Goal: Check status: Check status

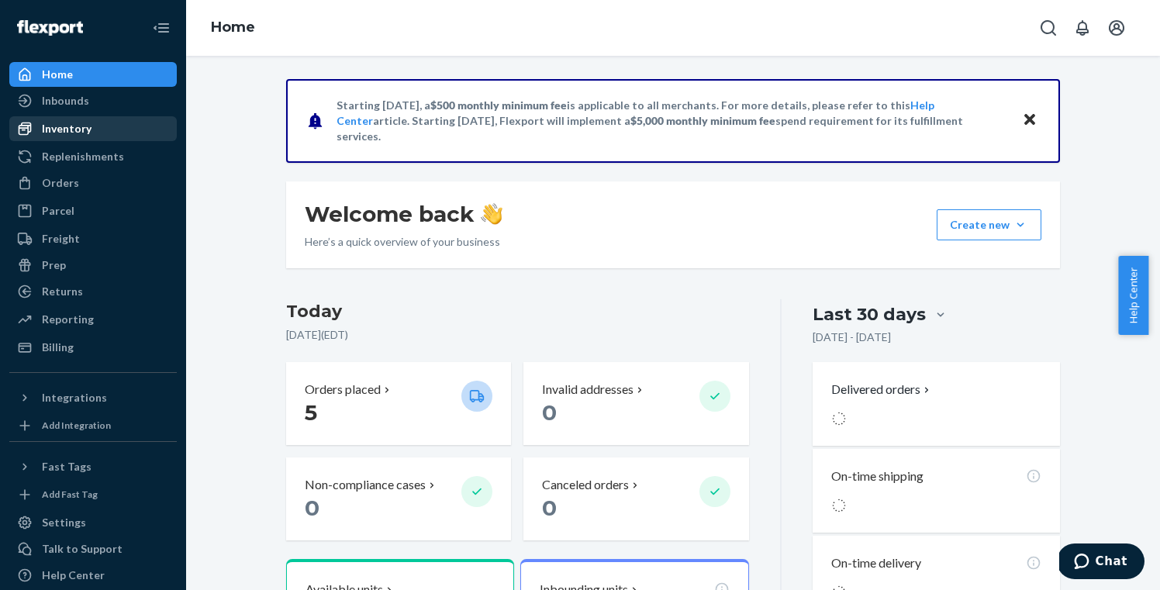
click at [69, 131] on div "Inventory" at bounding box center [67, 129] width 50 height 16
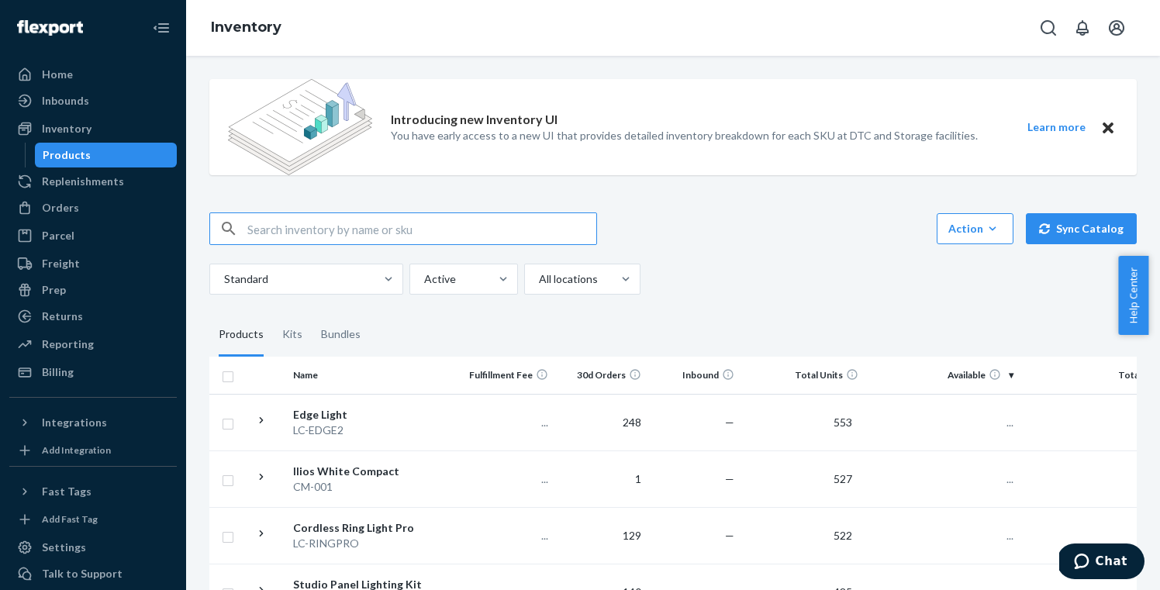
click at [256, 230] on input "text" at bounding box center [421, 228] width 349 height 31
type input "BR-001"
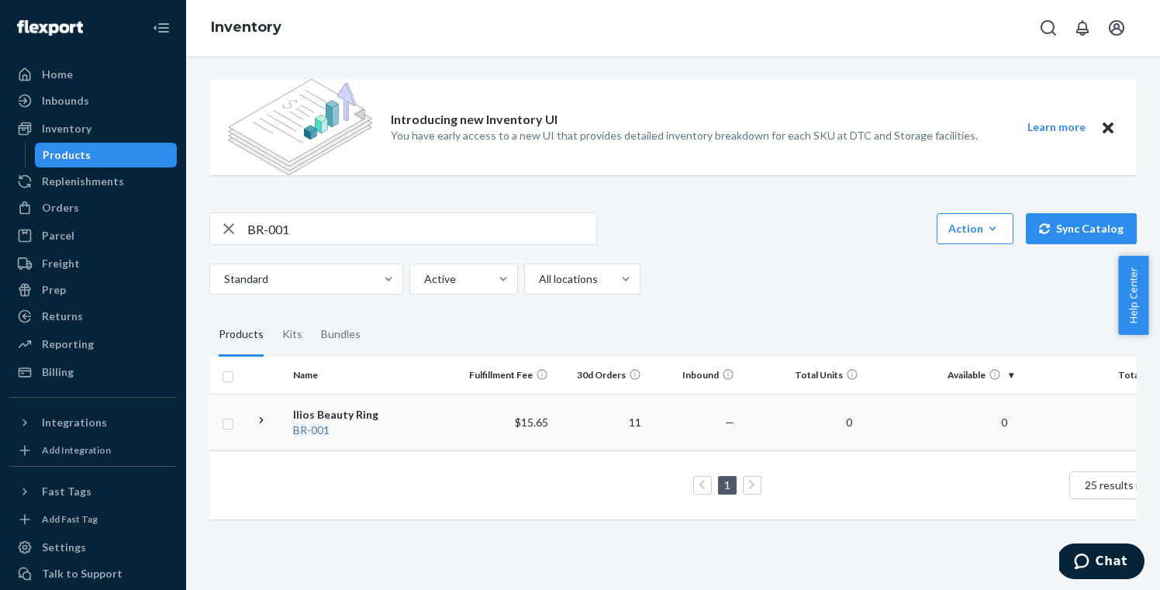
click at [314, 429] on em "001" at bounding box center [320, 429] width 19 height 13
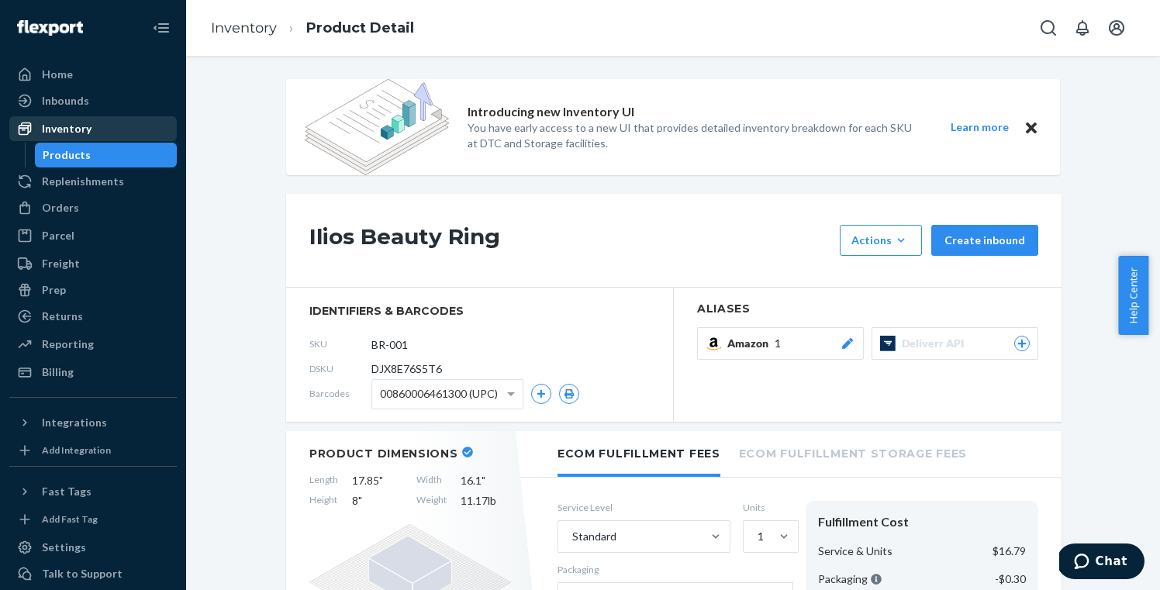
click at [64, 130] on div "Inventory" at bounding box center [67, 129] width 50 height 16
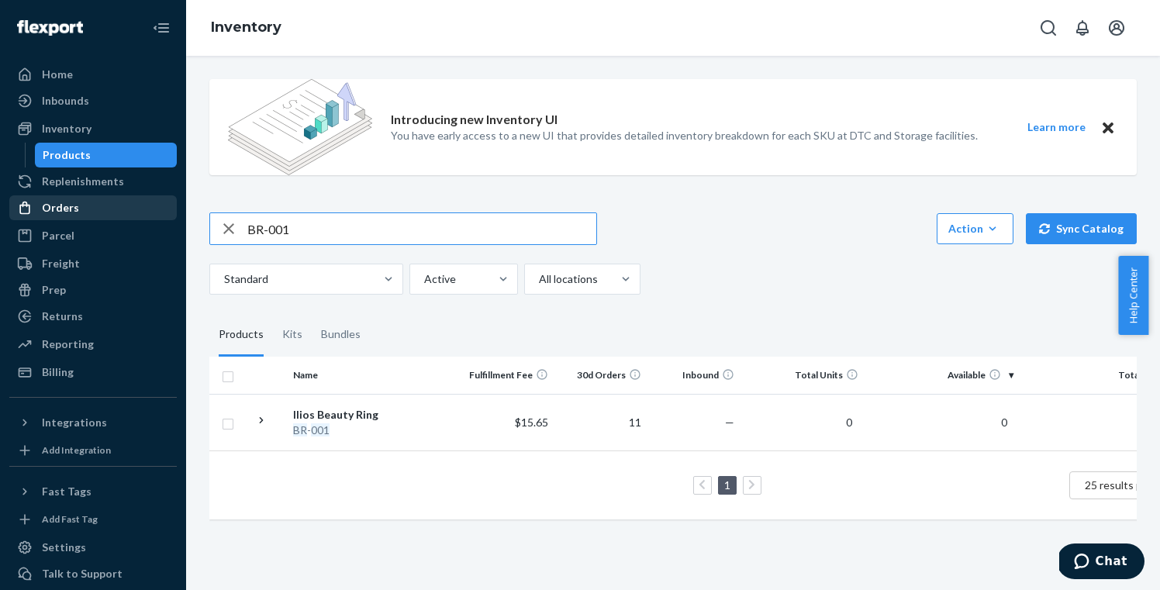
drag, startPoint x: 299, startPoint y: 230, endPoint x: 123, endPoint y: 212, distance: 176.1
click at [154, 222] on div "Home Inbounds Shipping Plans Problems Inventory Products Replenishments Orders …" at bounding box center [580, 295] width 1160 height 590
type input "lc-mck2"
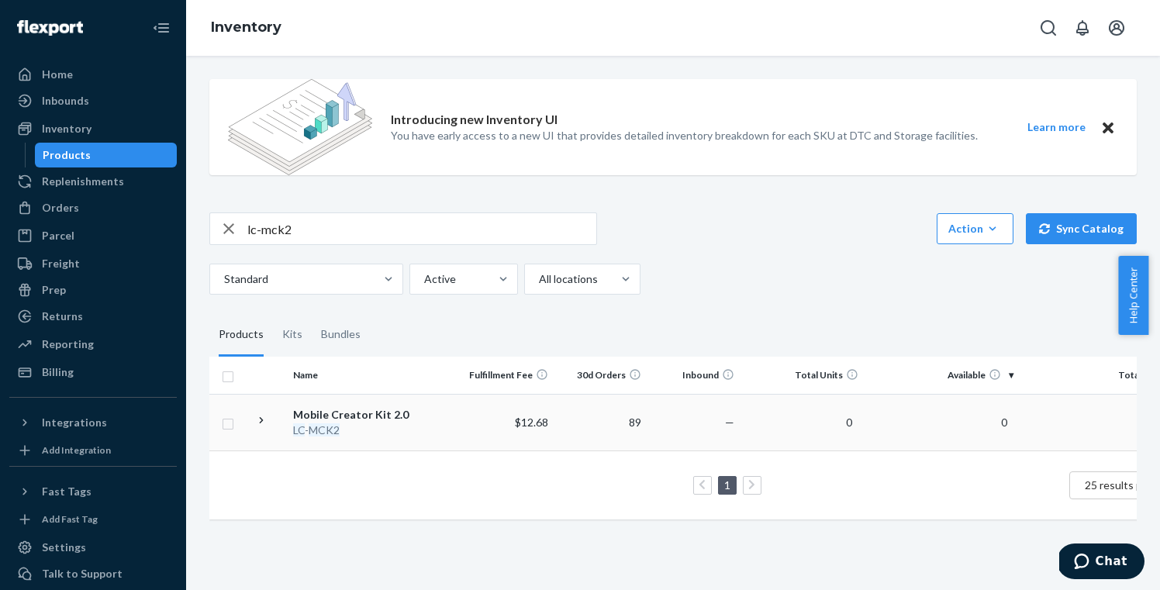
click at [337, 428] on em "MCK2" at bounding box center [324, 429] width 31 height 13
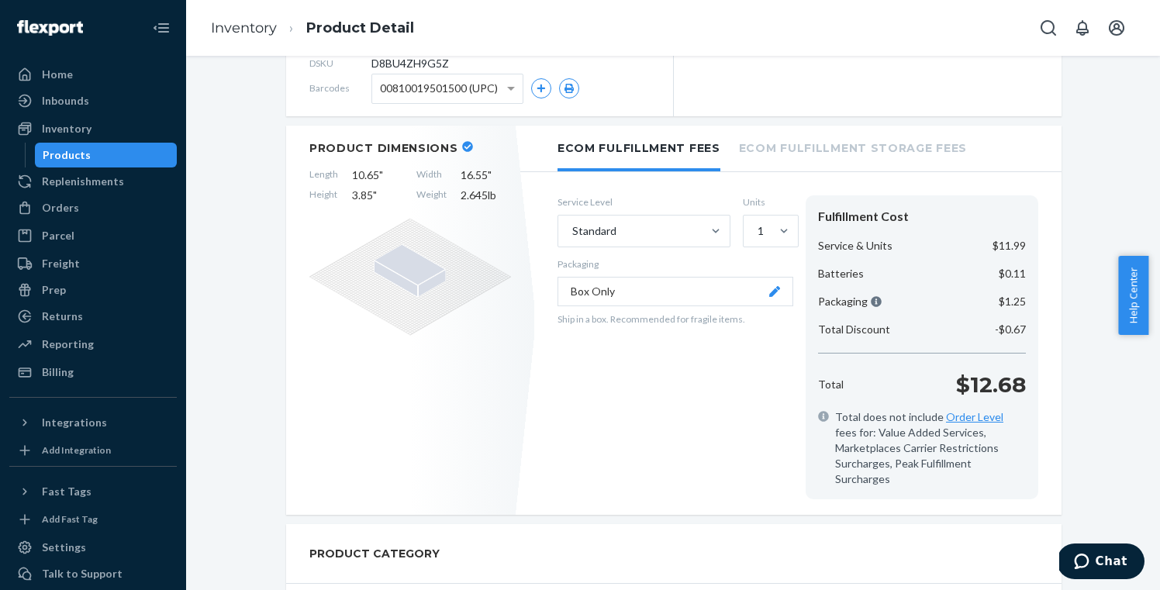
scroll to position [303, 0]
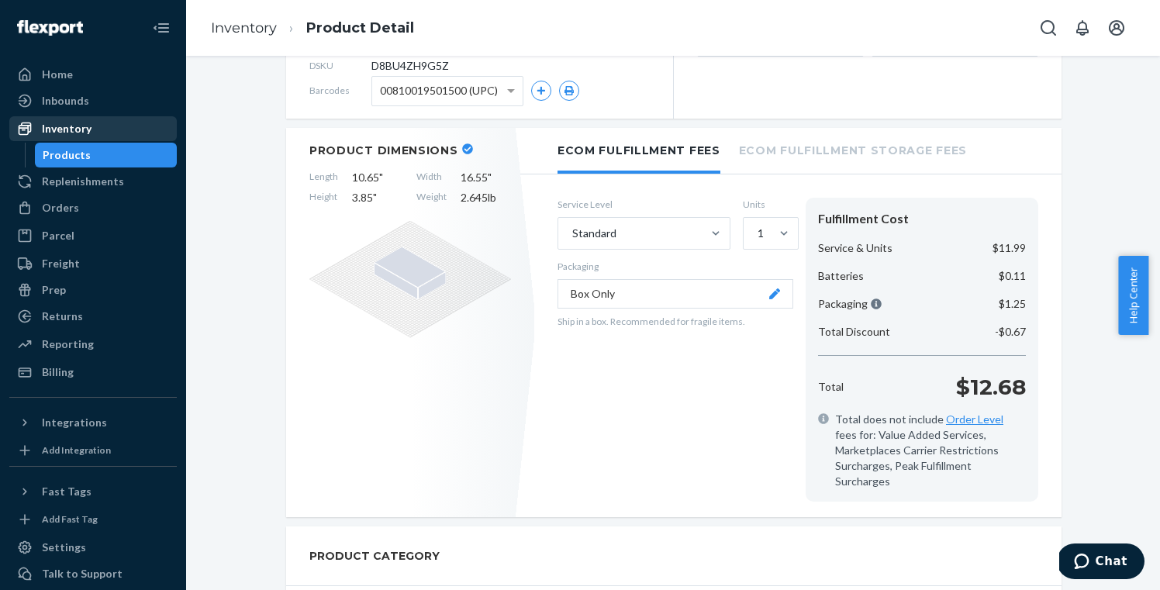
click at [81, 133] on div "Inventory" at bounding box center [67, 129] width 50 height 16
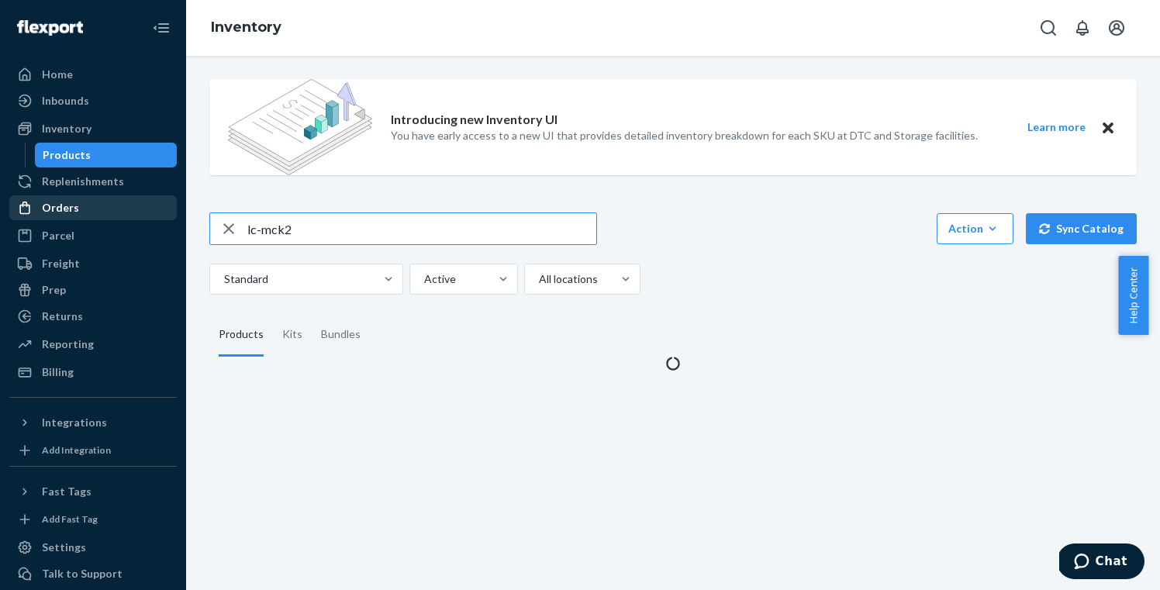
drag, startPoint x: 294, startPoint y: 228, endPoint x: 154, endPoint y: 214, distance: 140.3
click at [159, 216] on div "Home Inbounds Shipping Plans Problems Inventory Products Replenishments Orders …" at bounding box center [580, 295] width 1160 height 590
type input "R"
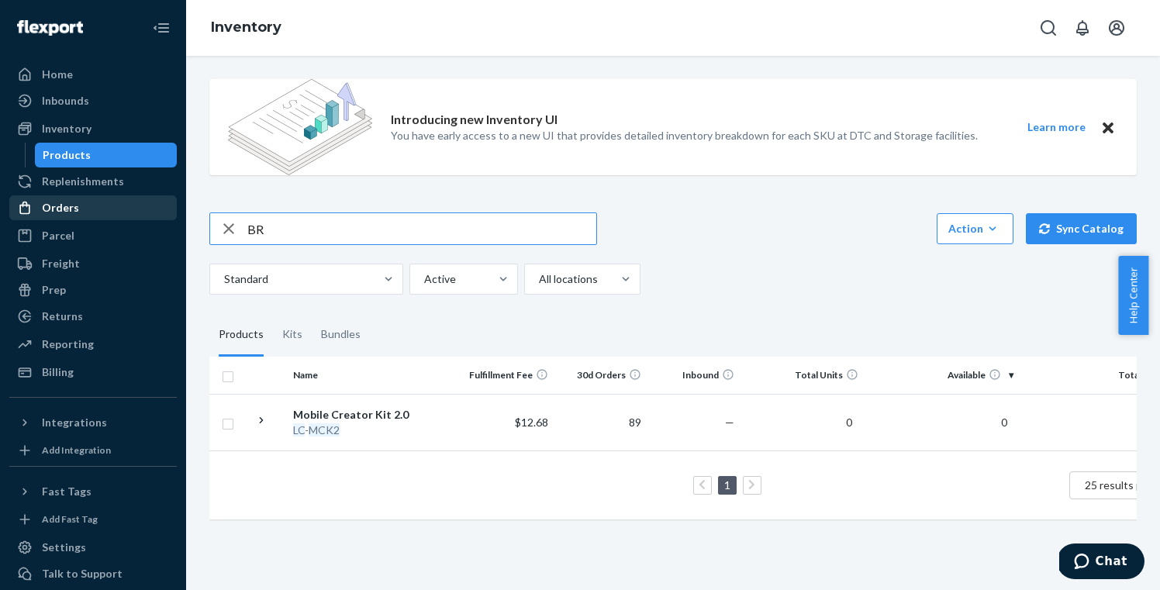
type input "B"
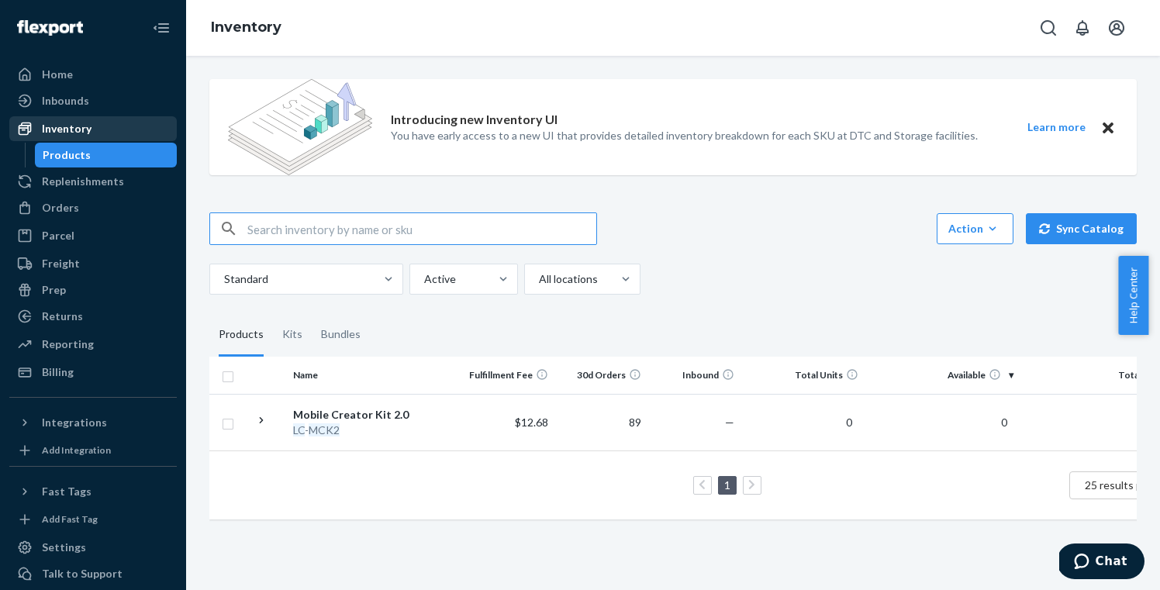
click at [64, 130] on div "Inventory" at bounding box center [67, 129] width 50 height 16
click at [73, 127] on div "Inventory" at bounding box center [67, 129] width 50 height 16
click at [257, 230] on input "text" at bounding box center [421, 228] width 349 height 31
type input "LC-STUDIOPANEL"
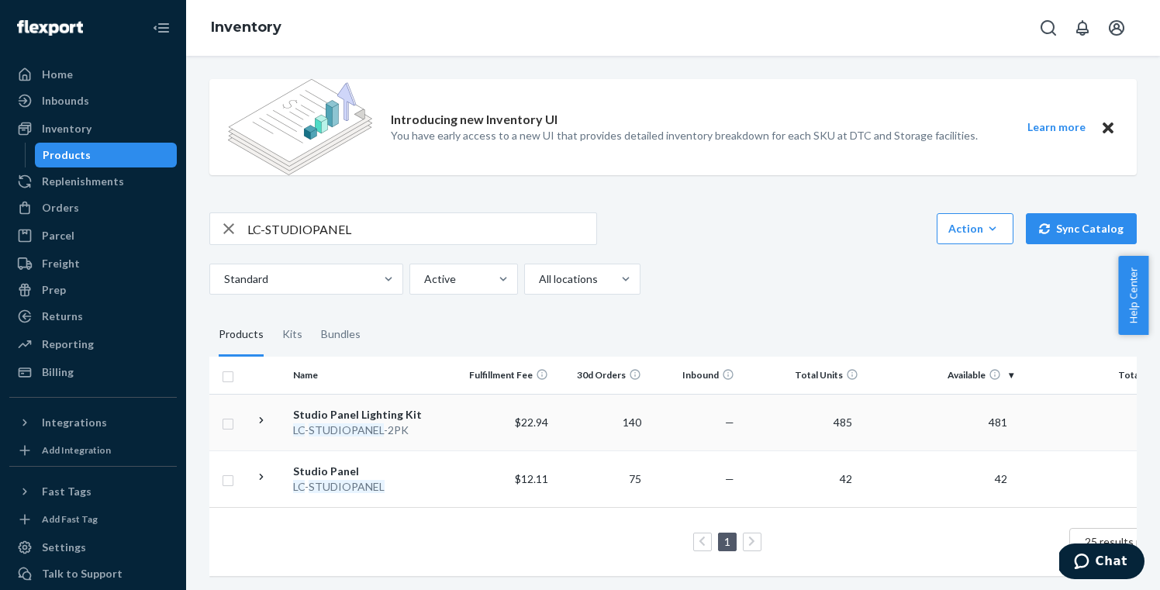
click at [373, 430] on em "STUDIOPANEL" at bounding box center [346, 429] width 75 height 13
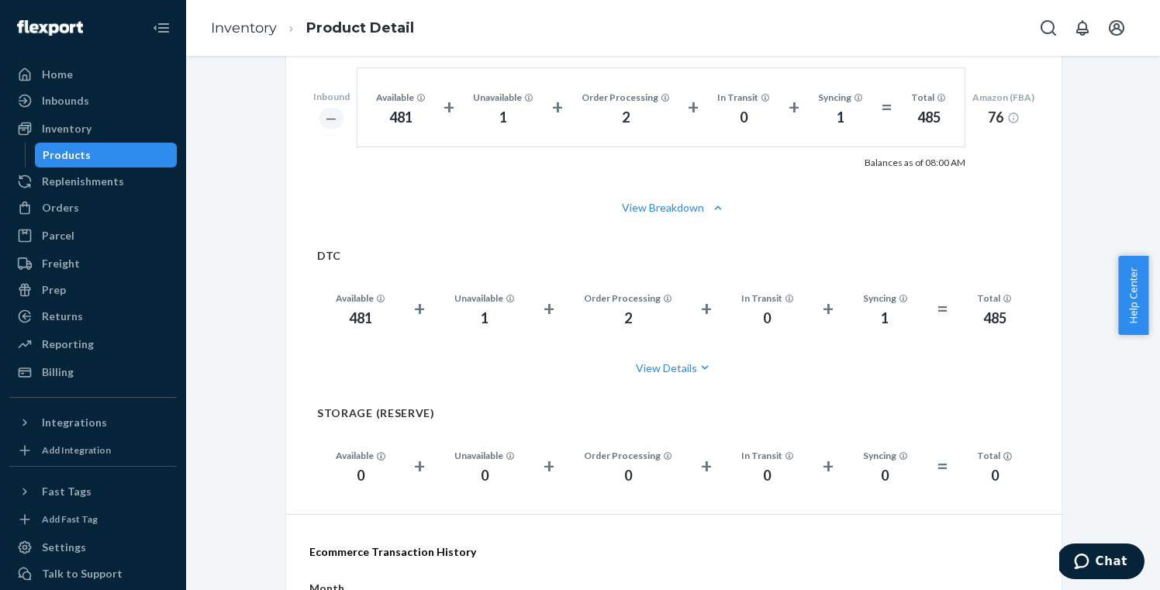
scroll to position [1286, 0]
